Goal: Navigation & Orientation: Find specific page/section

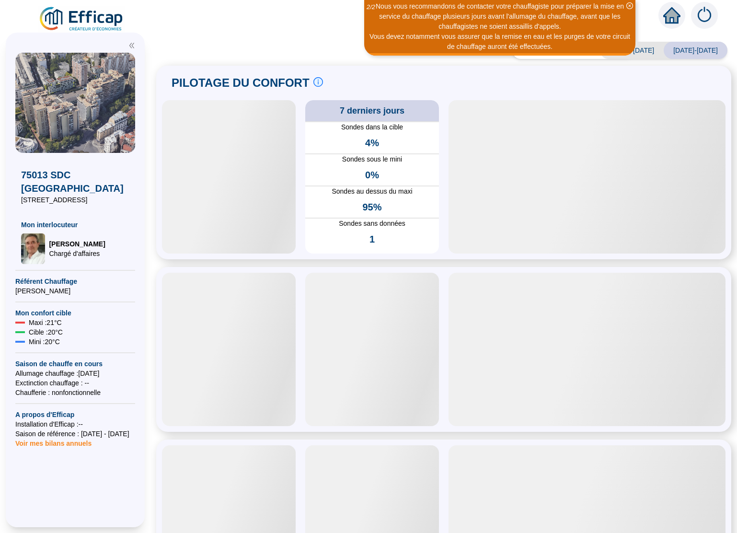
click at [671, 14] on icon "home" at bounding box center [671, 15] width 17 height 13
